Goal: Navigation & Orientation: Find specific page/section

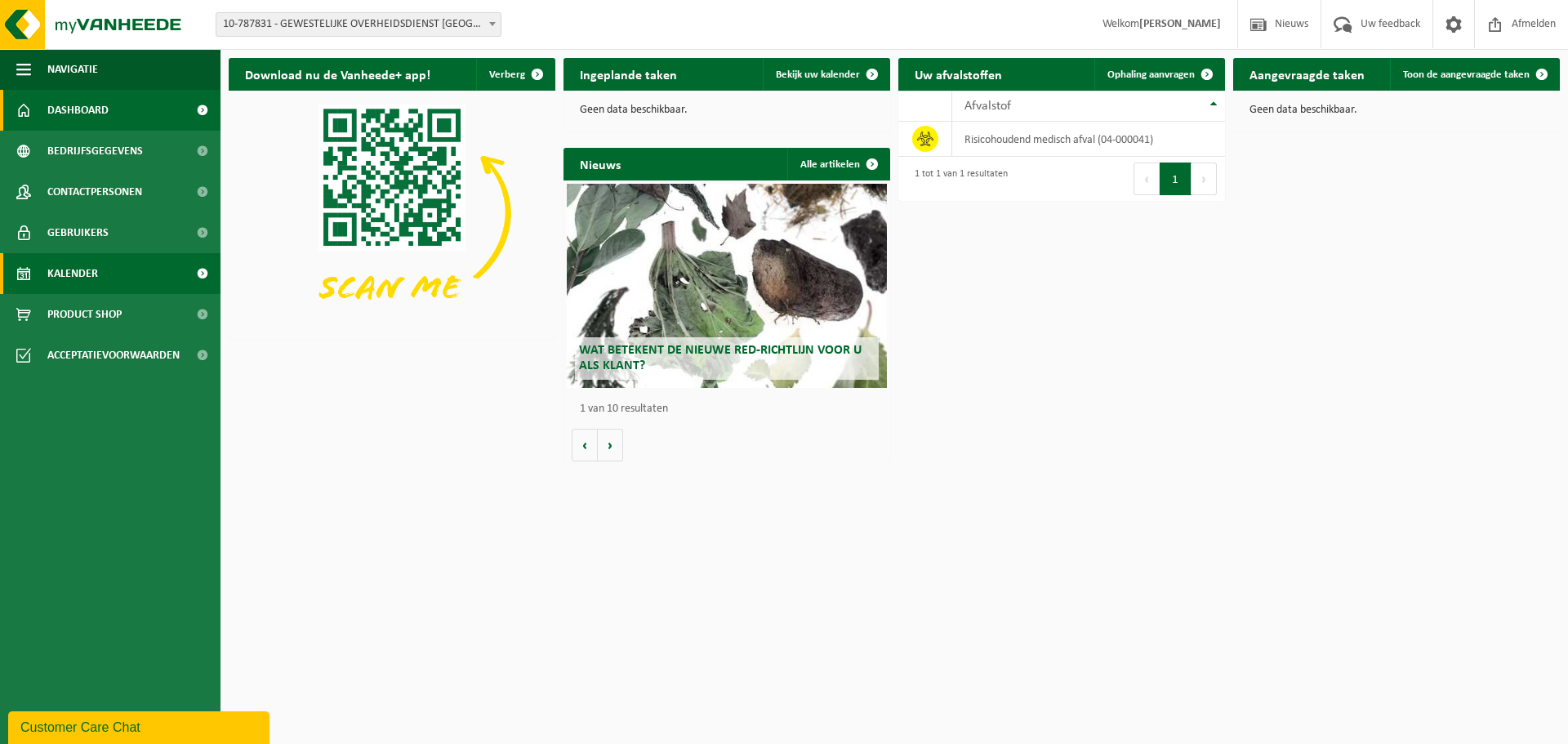
click at [90, 265] on span "Kalender" at bounding box center [73, 274] width 51 height 41
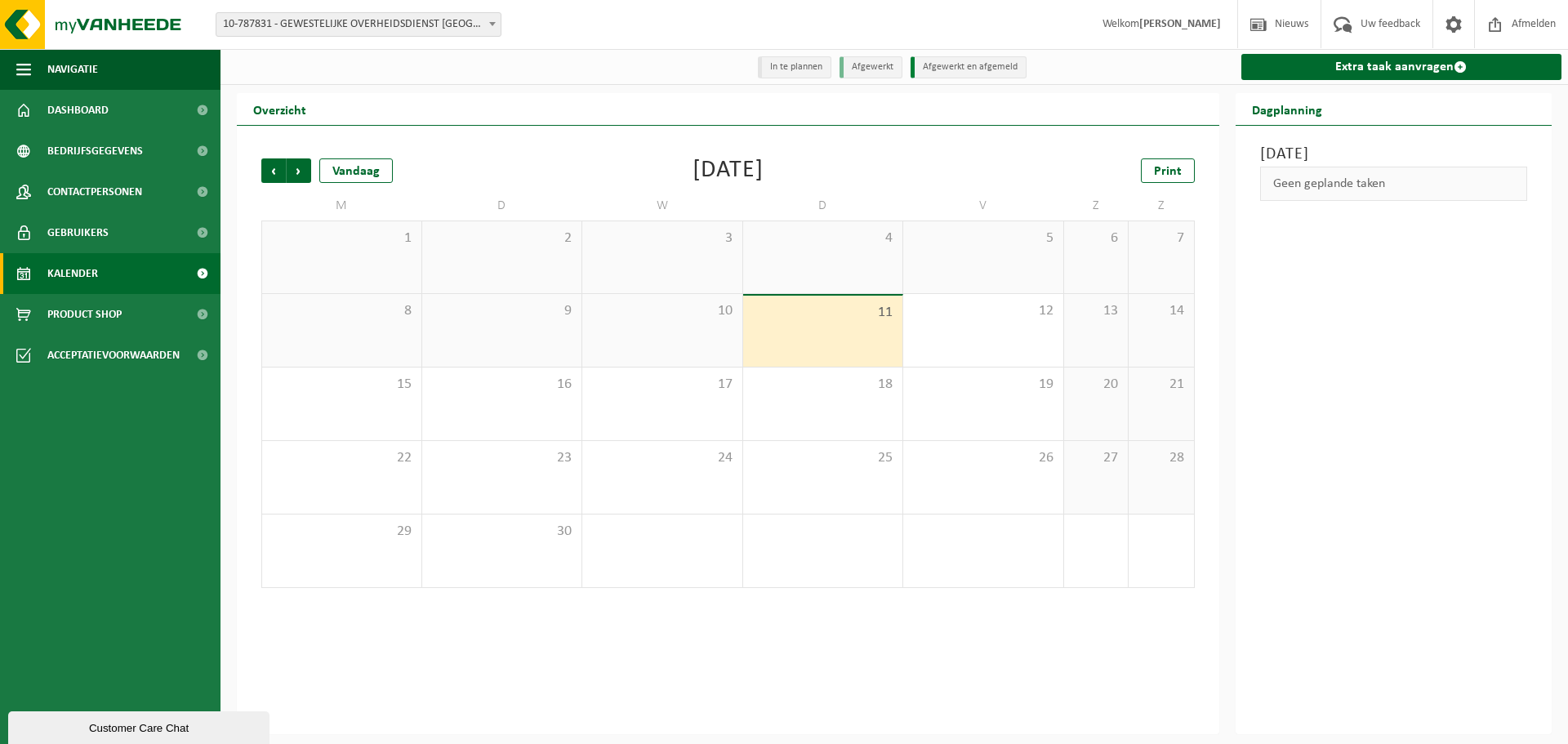
click at [1360, 307] on div "[DATE] Geen geplande taken" at bounding box center [1393, 430] width 317 height 609
click at [1335, 156] on h3 "[DATE]" at bounding box center [1393, 154] width 268 height 25
click at [1331, 196] on div "Geen geplande taken" at bounding box center [1393, 184] width 268 height 34
click at [799, 67] on li "In te plannen" at bounding box center [794, 67] width 74 height 22
click at [79, 111] on span "Dashboard" at bounding box center [78, 110] width 61 height 41
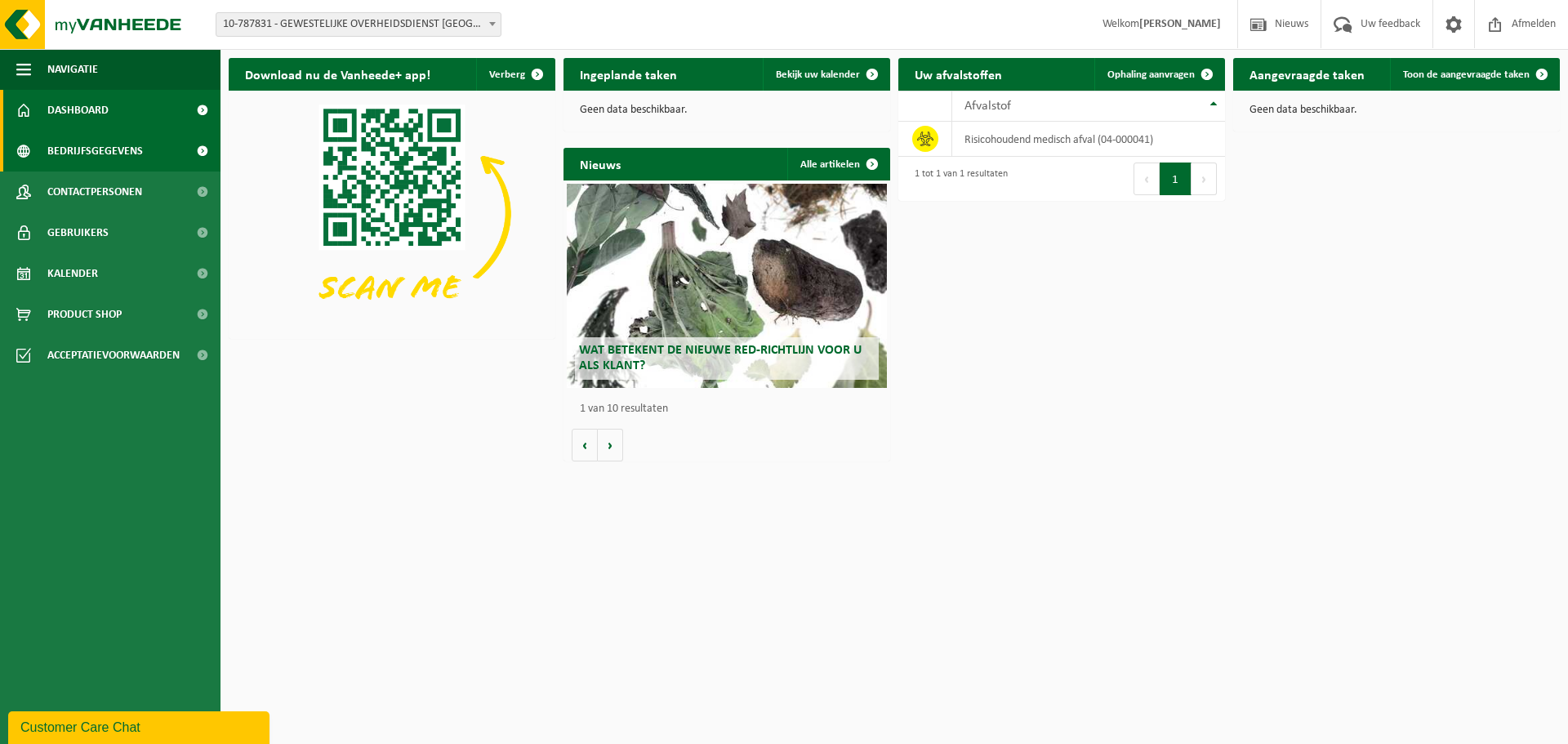
click at [91, 149] on span "Bedrijfsgegevens" at bounding box center [94, 151] width 95 height 41
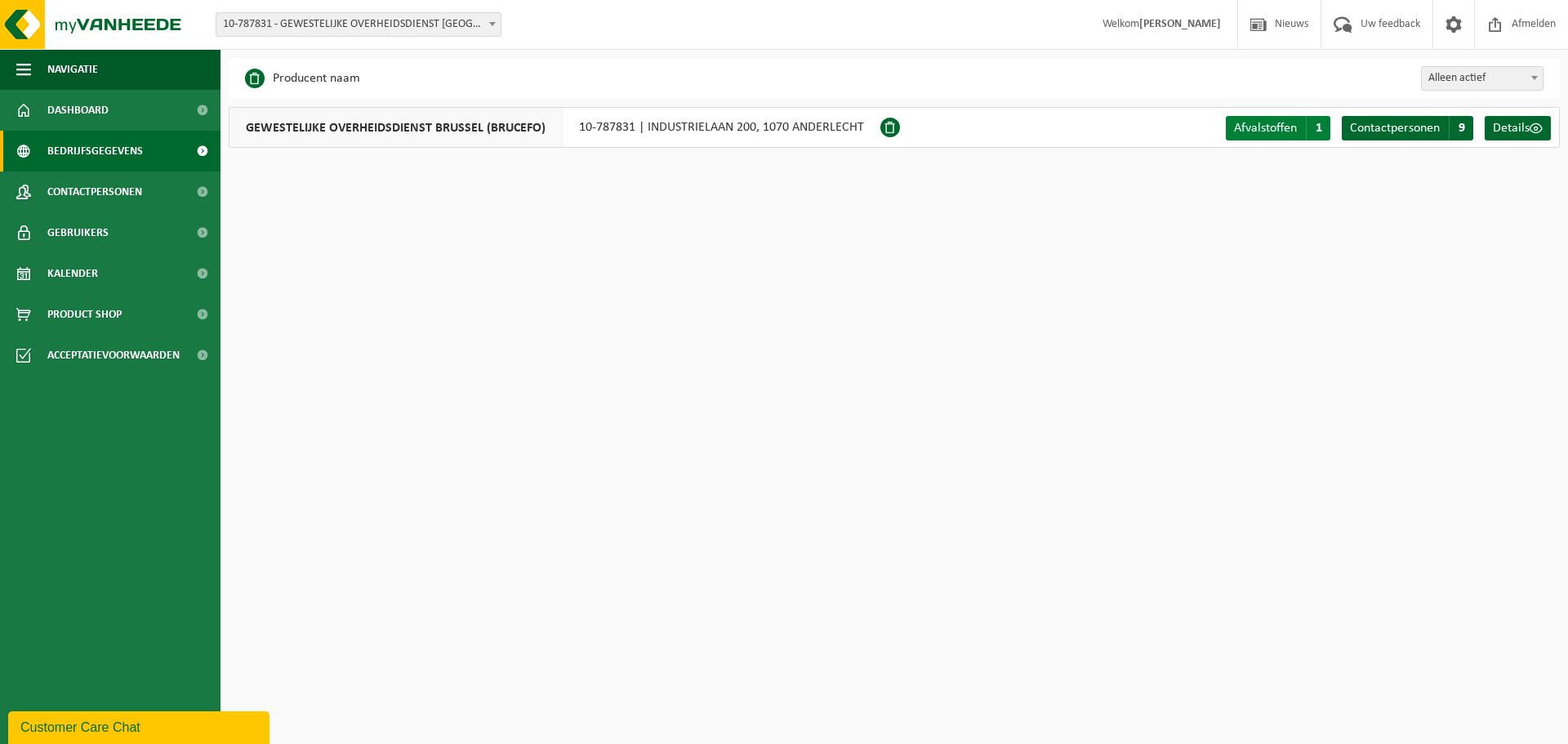
click at [1317, 128] on span "1" at bounding box center [1318, 128] width 25 height 25
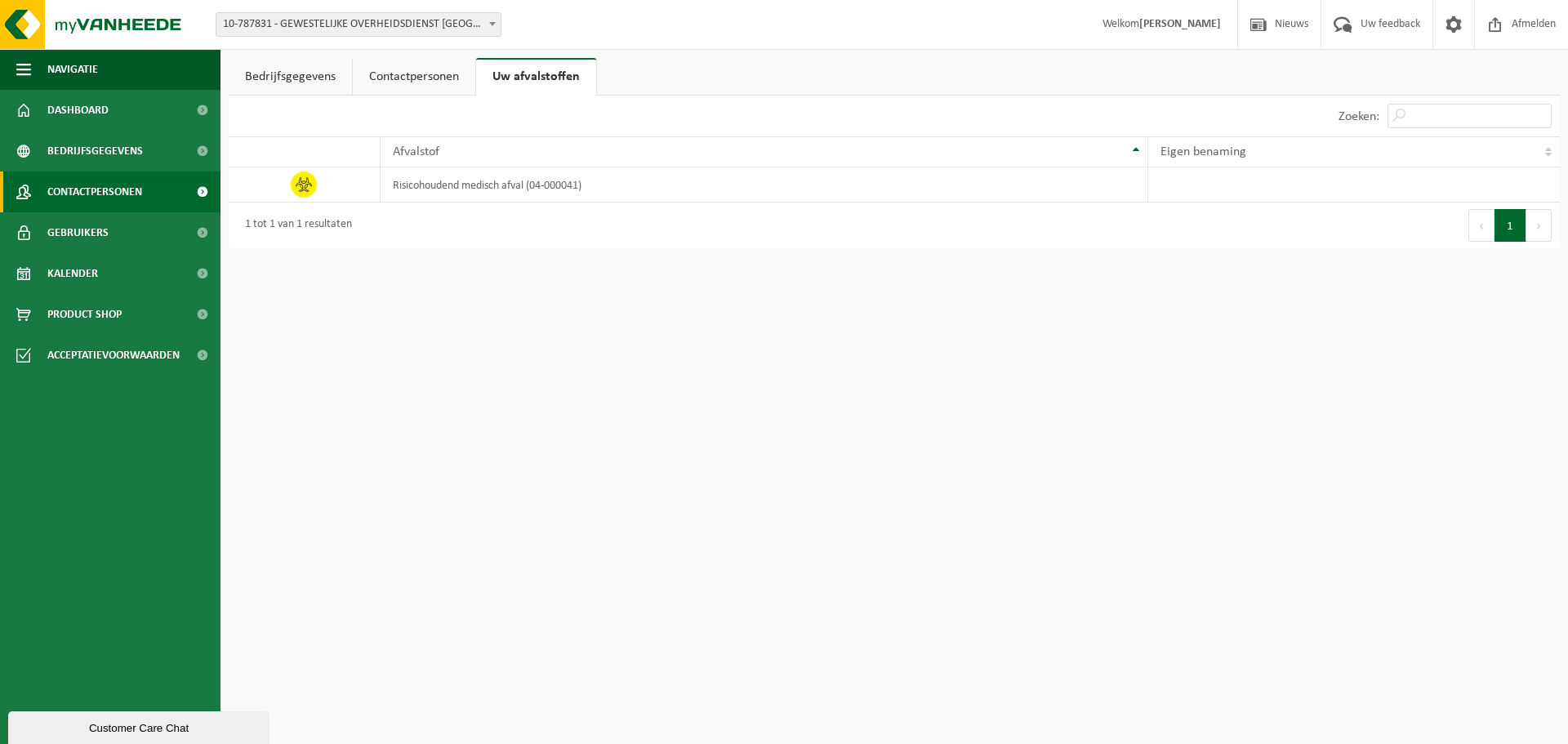
click at [86, 186] on span "Contactpersonen" at bounding box center [94, 192] width 94 height 41
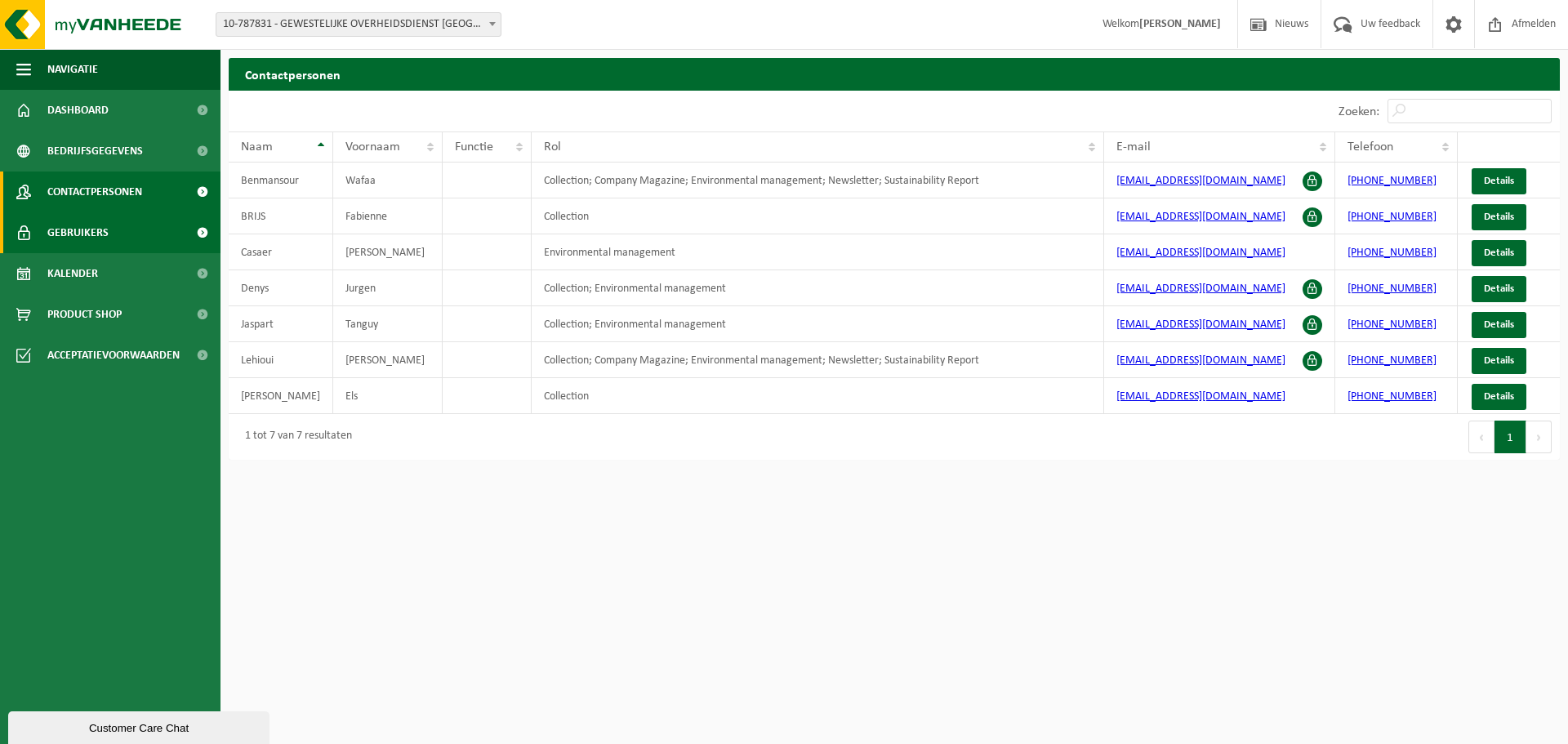
click at [95, 227] on span "Gebruikers" at bounding box center [78, 233] width 61 height 41
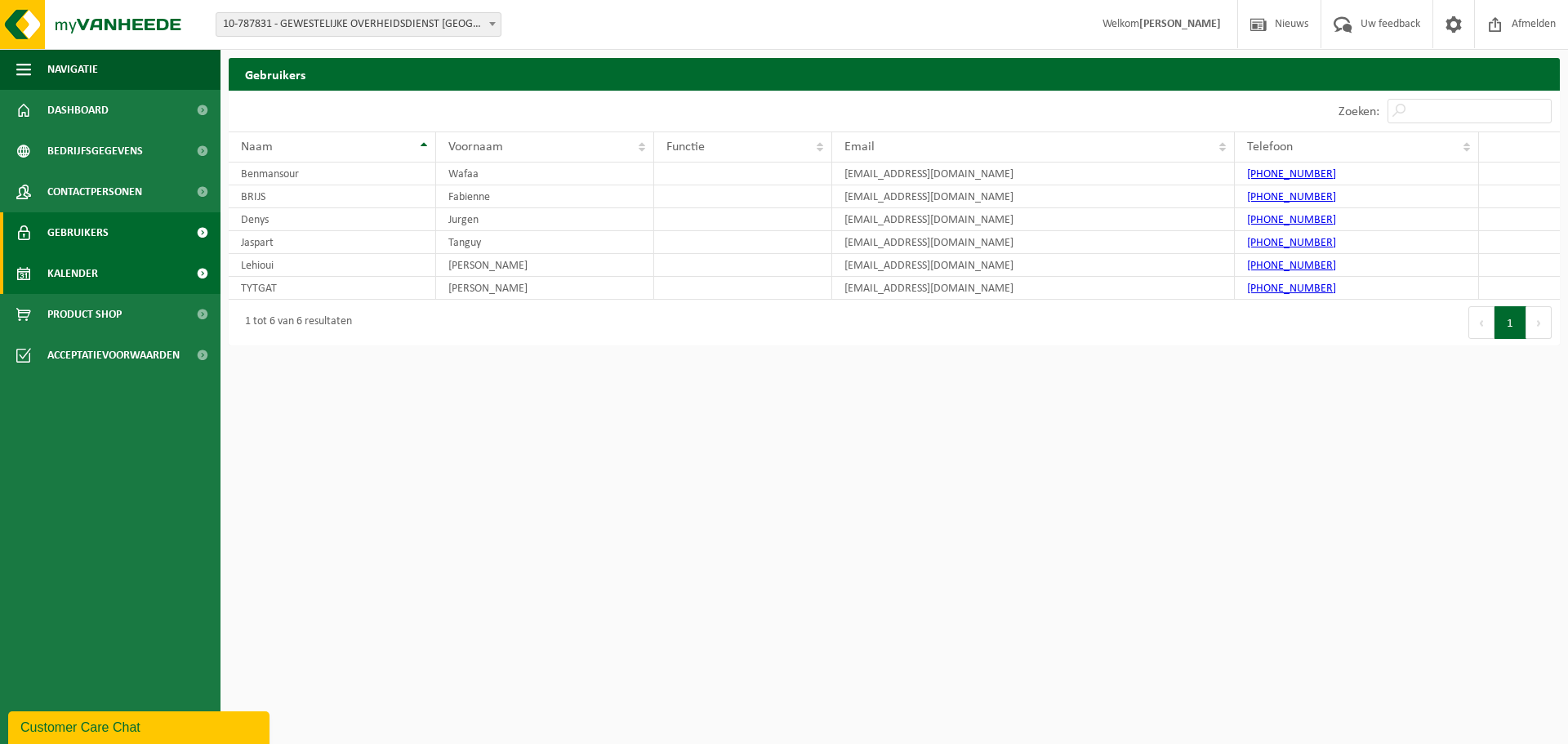
click at [80, 265] on span "Kalender" at bounding box center [73, 274] width 51 height 41
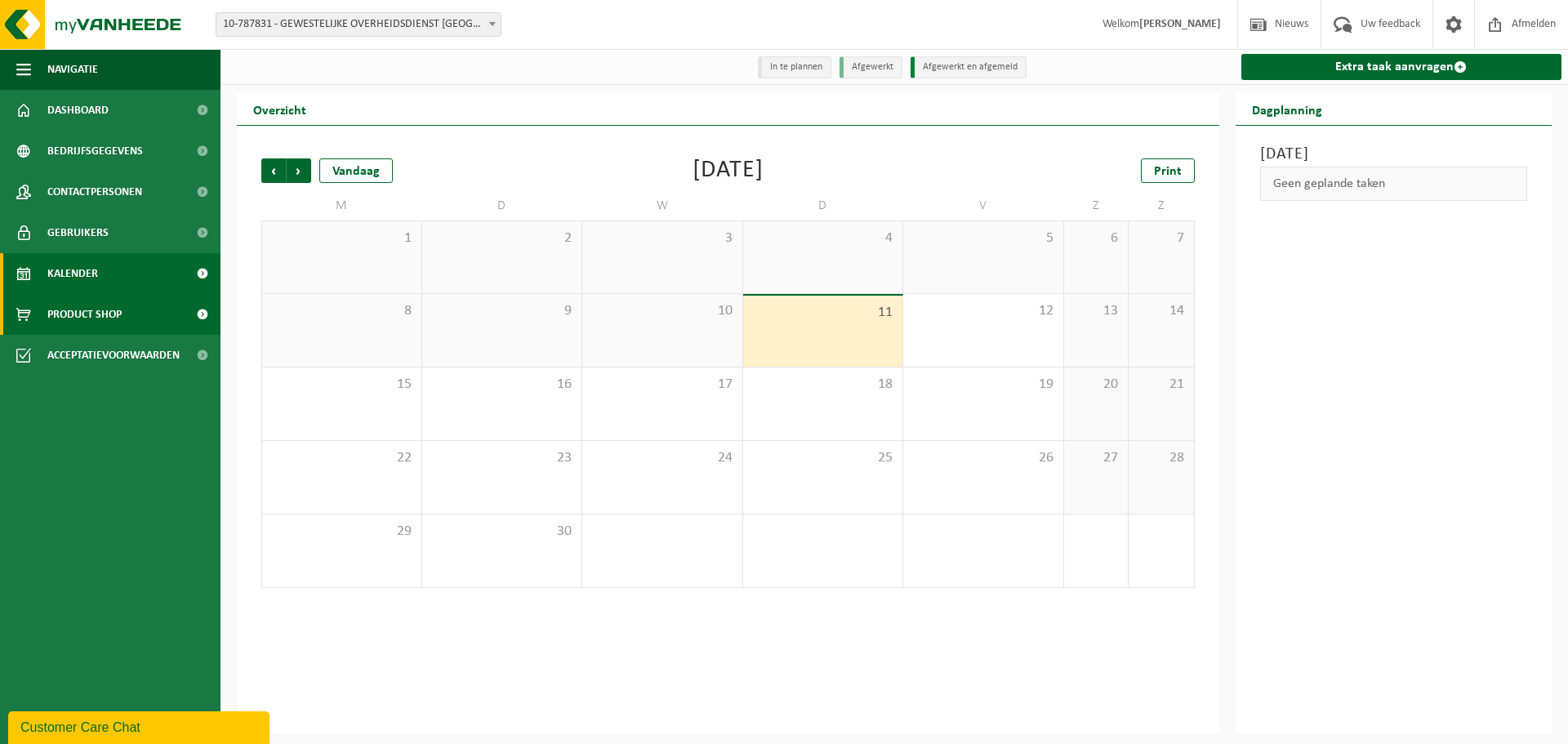
click at [89, 313] on span "Product Shop" at bounding box center [84, 314] width 75 height 41
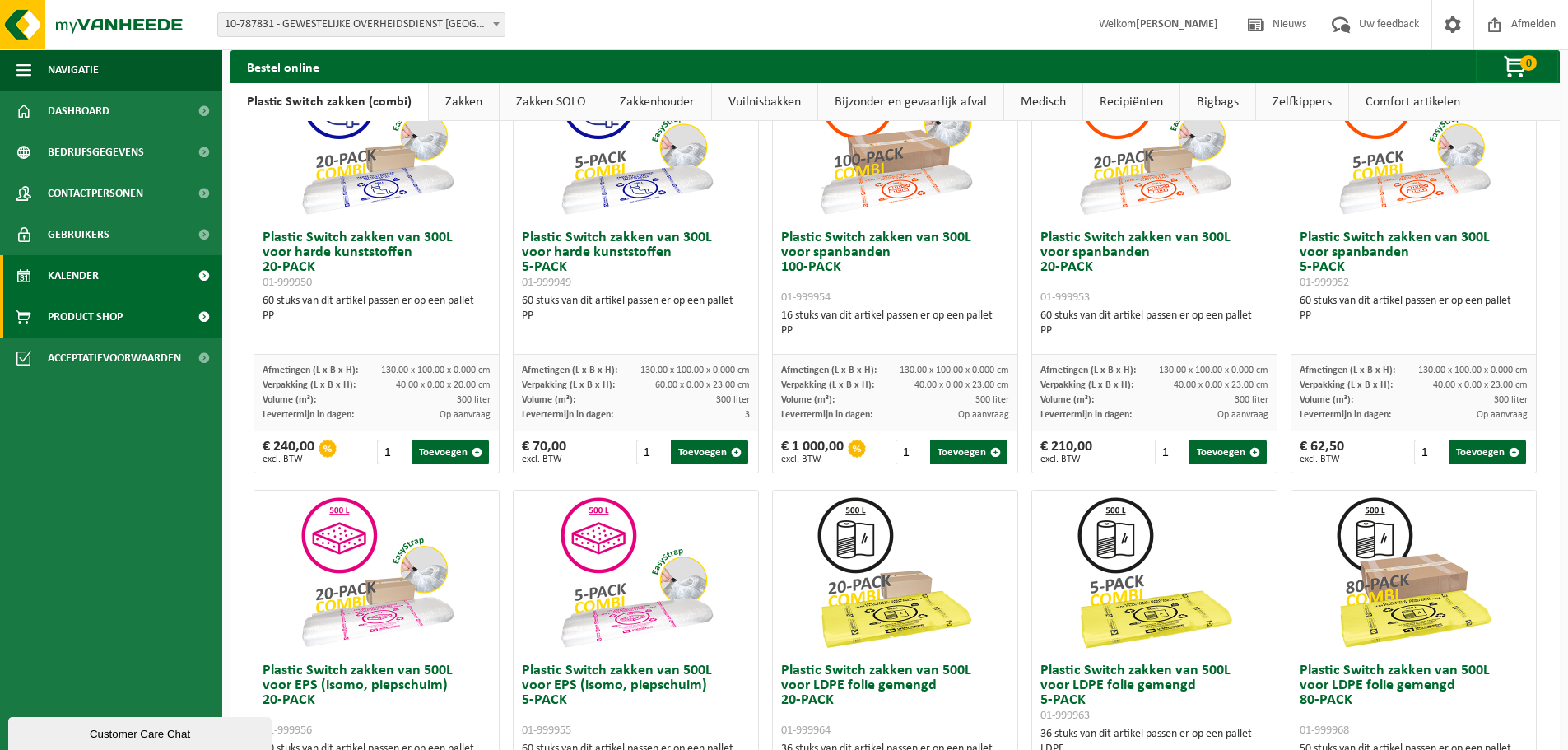
click at [100, 274] on link "Kalender" at bounding box center [111, 276] width 223 height 42
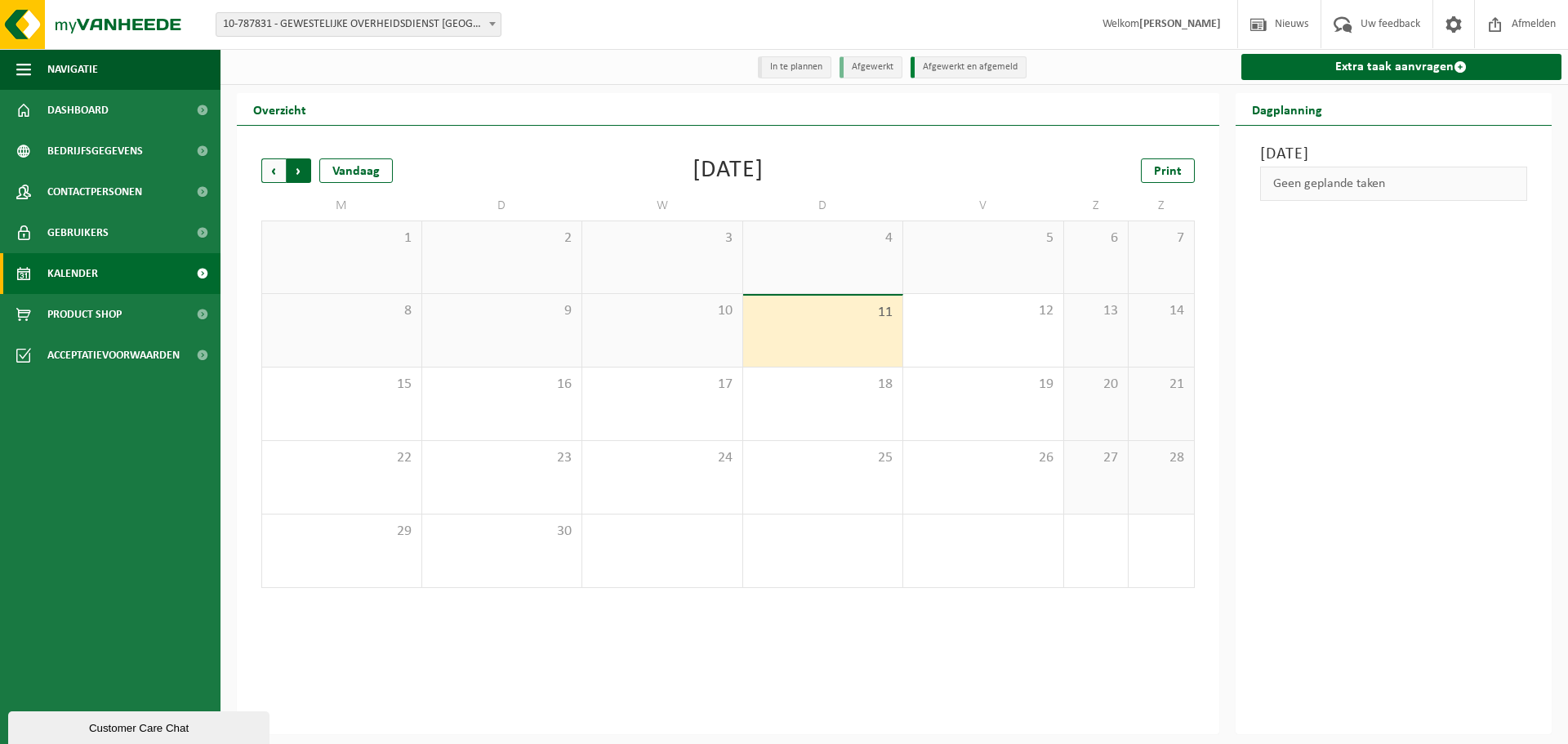
click at [273, 173] on span "Vorige" at bounding box center [273, 170] width 25 height 25
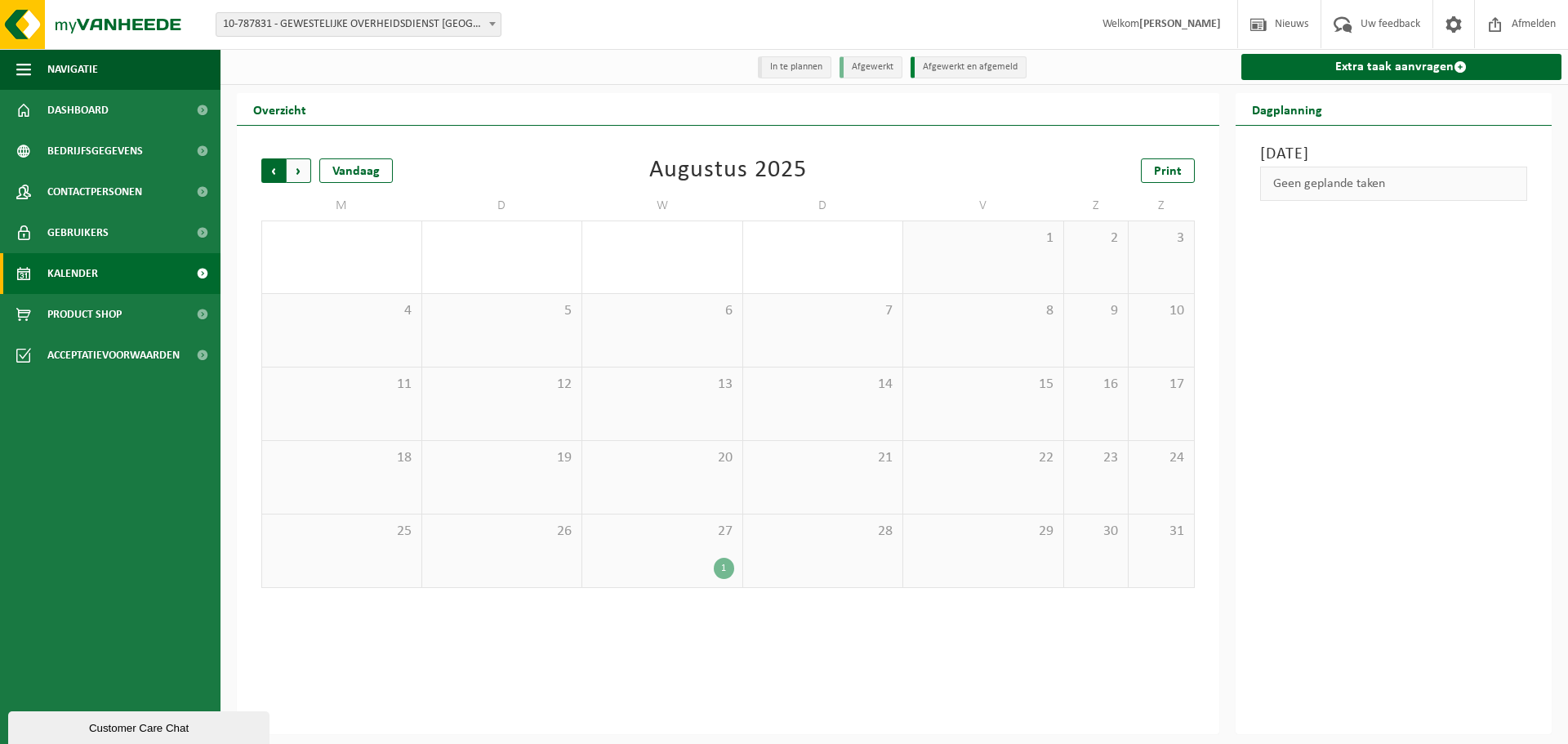
click at [298, 172] on span "Volgende" at bounding box center [298, 170] width 25 height 25
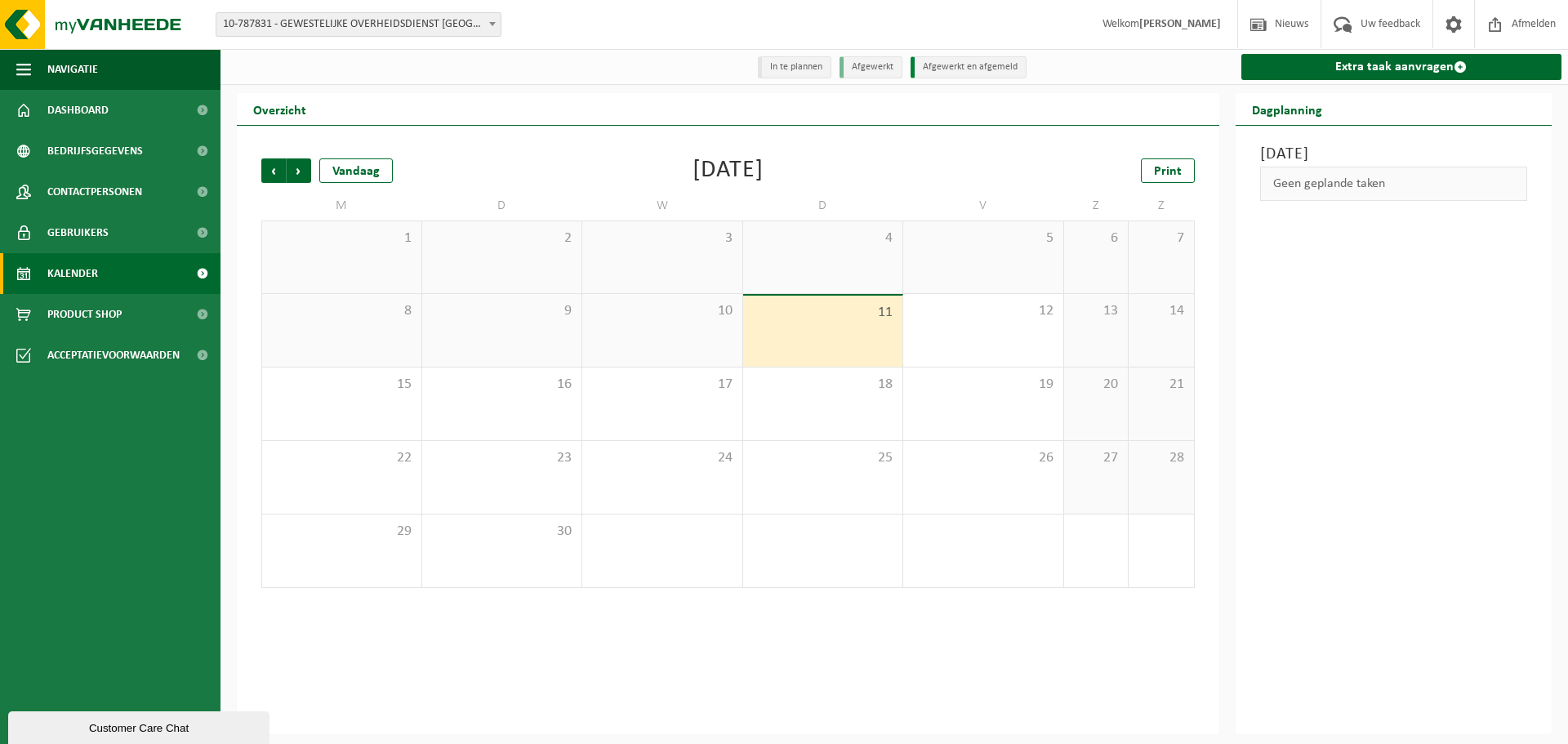
click at [1482, 374] on div "[DATE] Geen geplande taken" at bounding box center [1393, 430] width 317 height 609
click at [1534, 23] on span "Afmelden" at bounding box center [1533, 24] width 52 height 48
